Goal: Check status: Check status

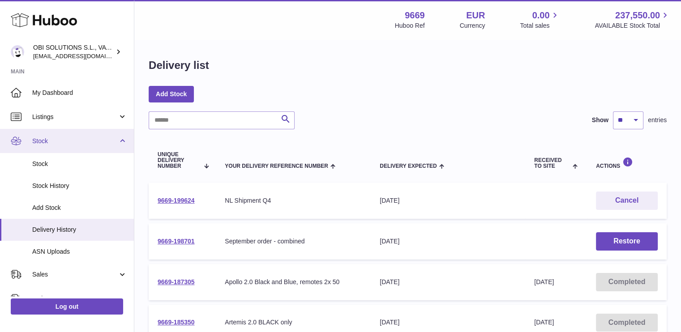
click at [60, 141] on span "Stock" at bounding box center [75, 141] width 86 height 9
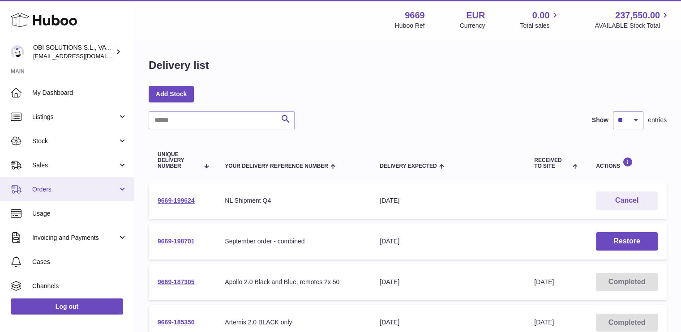
click at [63, 185] on span "Orders" at bounding box center [75, 189] width 86 height 9
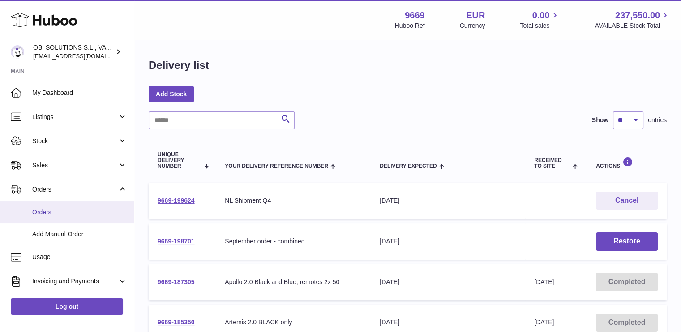
click at [73, 209] on span "Orders" at bounding box center [79, 212] width 95 height 9
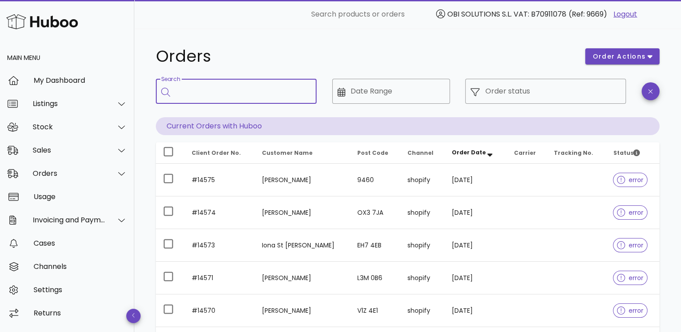
click at [267, 94] on input "Search" at bounding box center [243, 91] width 134 height 14
paste input "*****"
type input "*****"
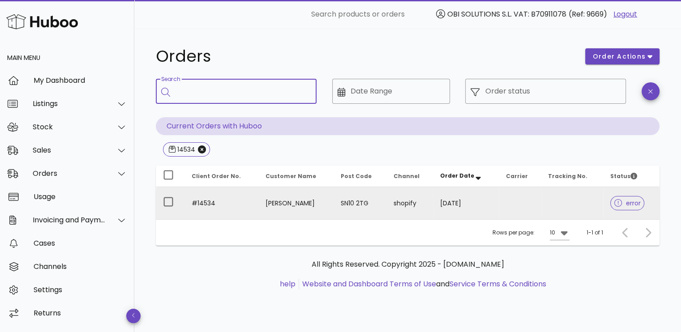
click at [484, 196] on td "07/10/2025" at bounding box center [465, 203] width 65 height 32
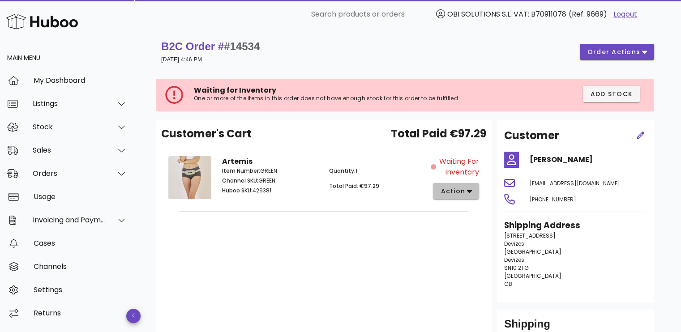
click at [447, 197] on button "action" at bounding box center [456, 191] width 46 height 16
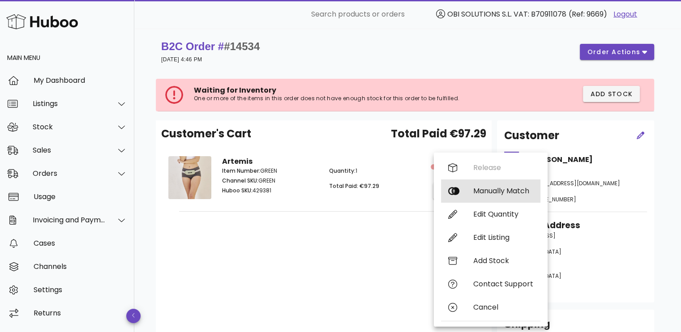
click at [482, 193] on div "Manually Match" at bounding box center [503, 191] width 60 height 9
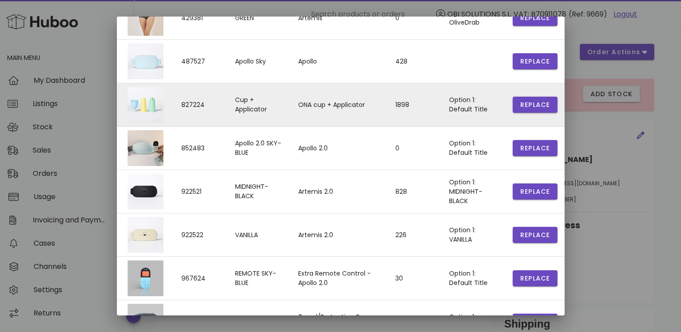
scroll to position [179, 0]
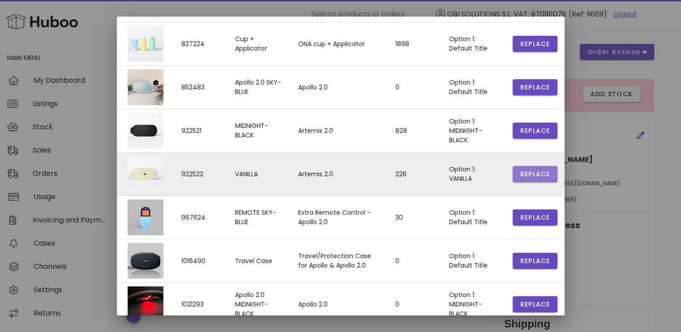
click at [538, 171] on span "Replace" at bounding box center [535, 174] width 30 height 9
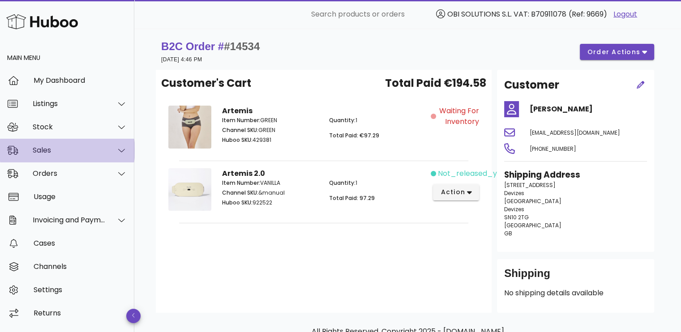
click at [58, 152] on div "Sales" at bounding box center [69, 150] width 73 height 9
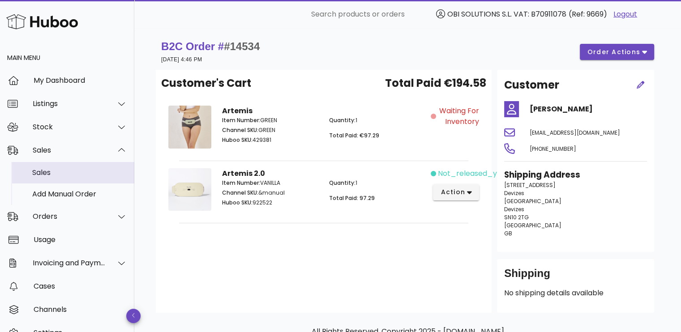
click at [59, 170] on div "Sales" at bounding box center [79, 172] width 95 height 9
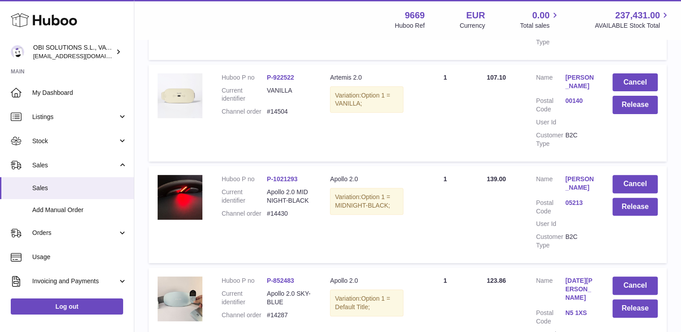
scroll to position [179, 0]
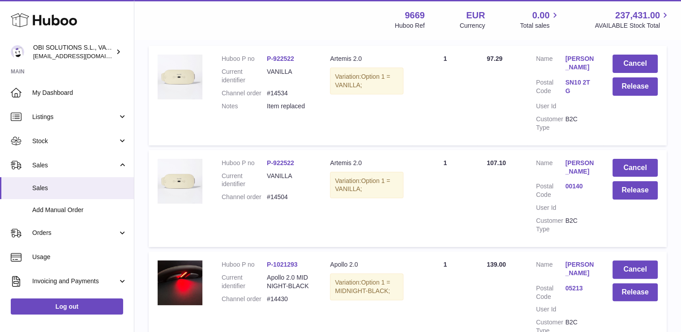
click at [281, 196] on dd "#14504" at bounding box center [289, 197] width 45 height 9
copy dd "14504"
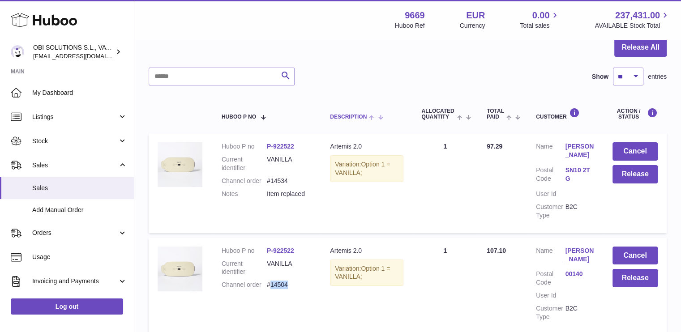
scroll to position [0, 0]
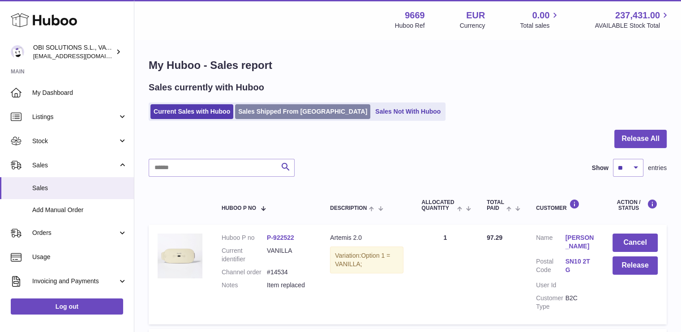
click at [285, 107] on link "Sales Shipped From [GEOGRAPHIC_DATA]" at bounding box center [302, 111] width 135 height 15
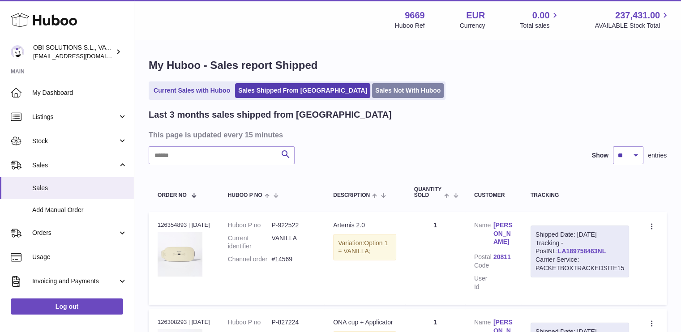
click at [372, 84] on link "Sales Not With Huboo" at bounding box center [408, 90] width 72 height 15
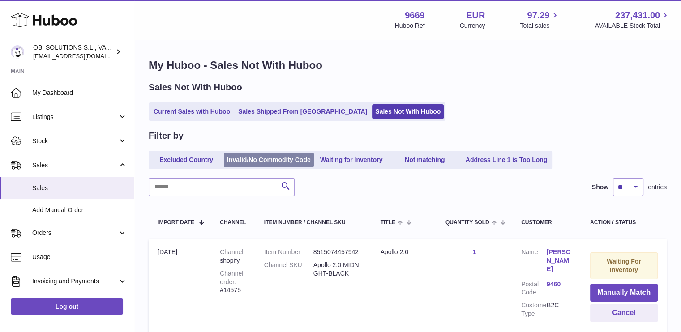
scroll to position [45, 0]
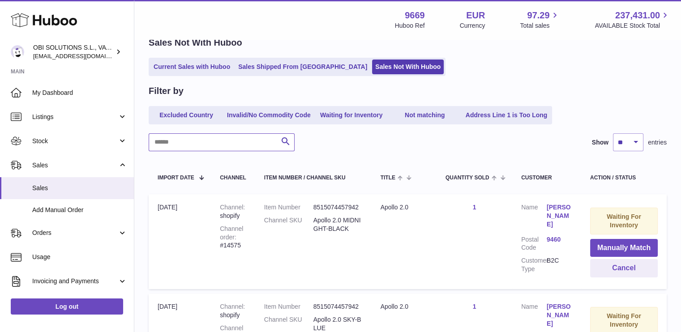
click at [220, 144] on input "text" at bounding box center [222, 142] width 146 height 18
paste input "**********"
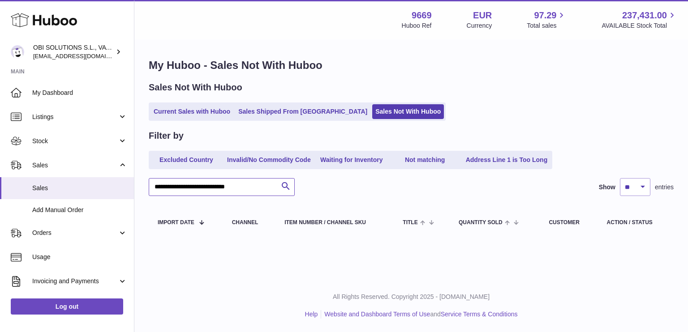
type input "**********"
